Goal: Information Seeking & Learning: Learn about a topic

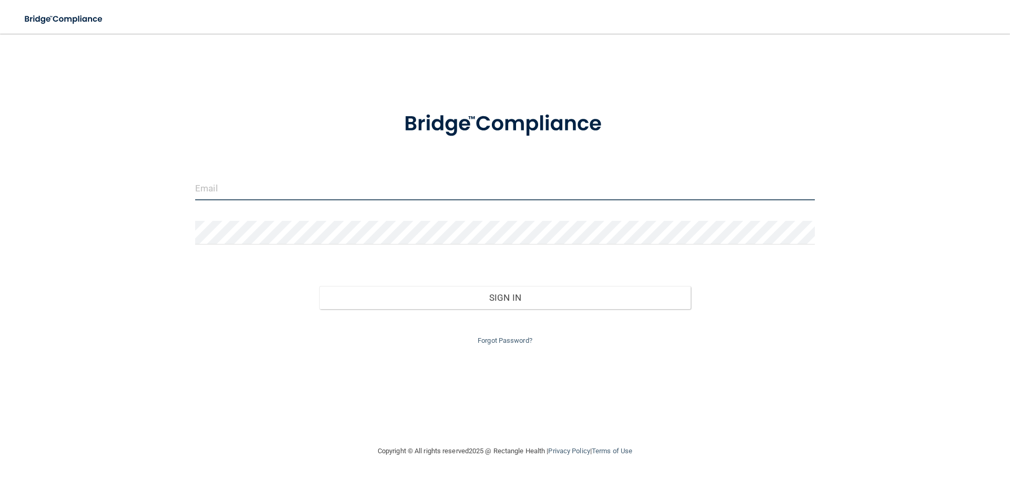
click at [303, 187] on input "email" at bounding box center [505, 189] width 620 height 24
type input "[PERSON_NAME][EMAIL_ADDRESS][DOMAIN_NAME]"
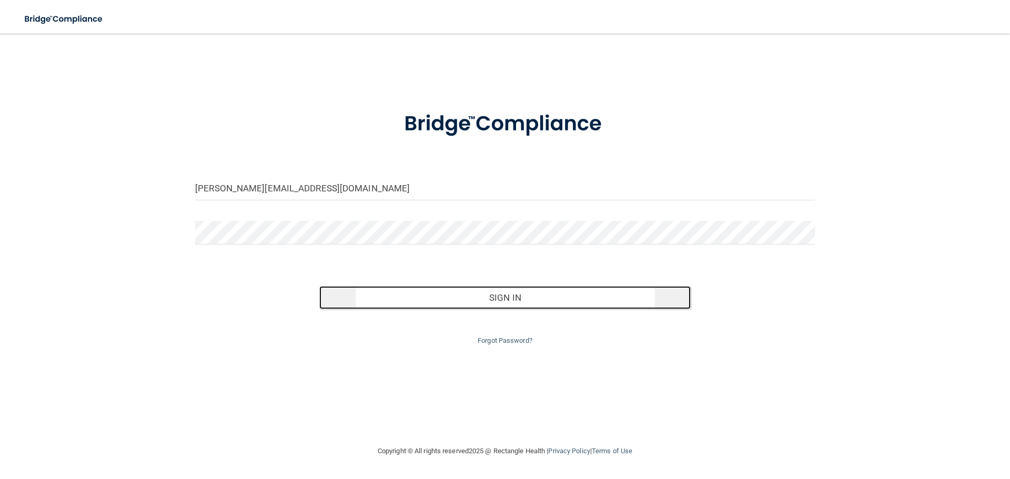
click at [397, 302] on button "Sign In" at bounding box center [505, 297] width 372 height 23
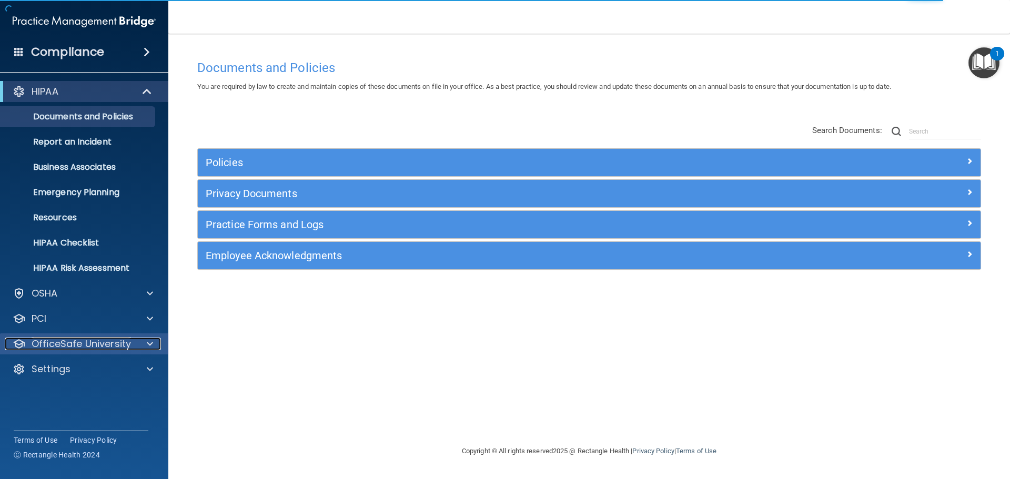
click at [65, 346] on p "OfficeSafe University" at bounding box center [81, 344] width 99 height 13
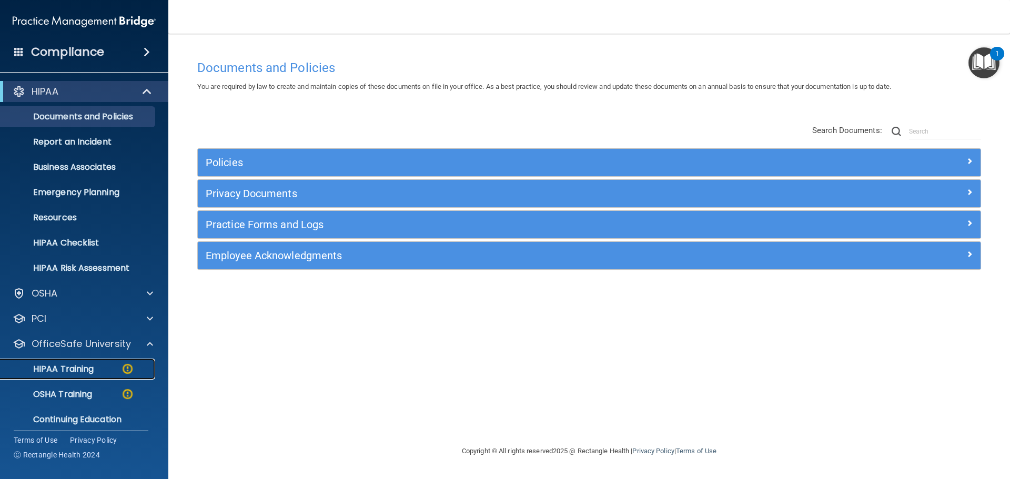
click at [83, 372] on p "HIPAA Training" at bounding box center [50, 369] width 87 height 11
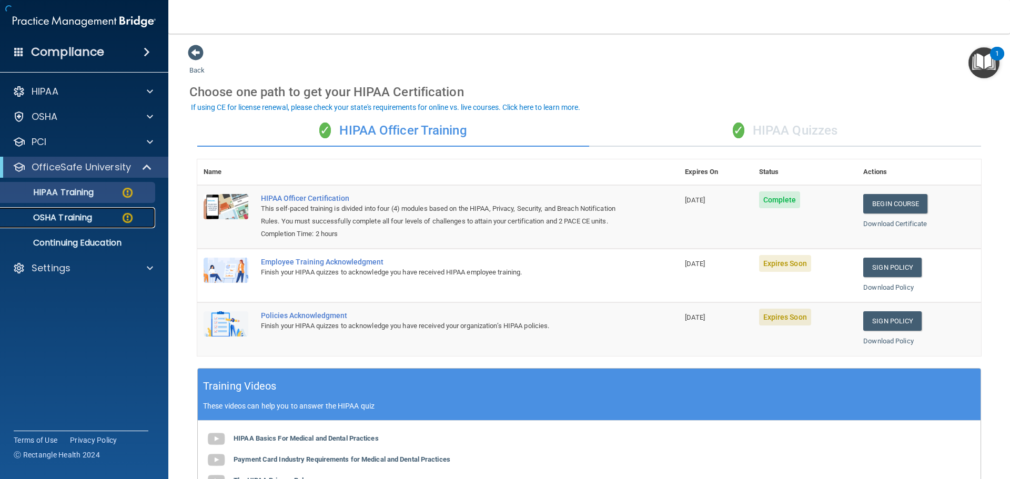
click at [78, 219] on p "OSHA Training" at bounding box center [49, 218] width 85 height 11
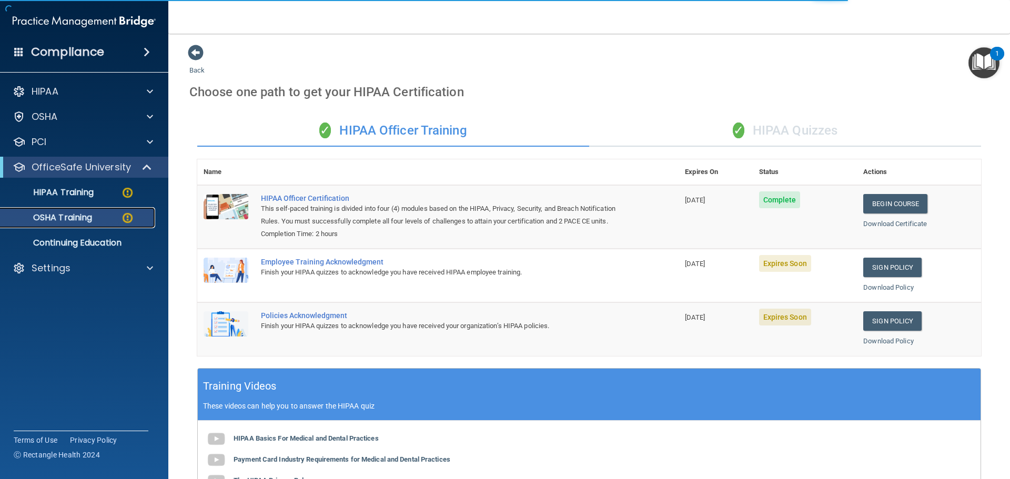
click at [83, 218] on p "OSHA Training" at bounding box center [49, 218] width 85 height 11
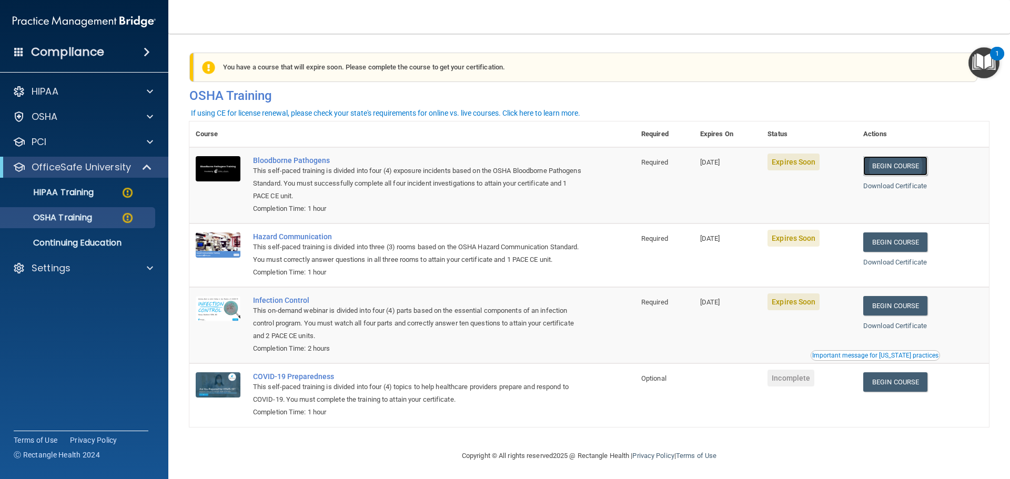
click at [908, 172] on link "Begin Course" at bounding box center [896, 165] width 64 height 19
